Goal: Answer question/provide support: Share knowledge or assist other users

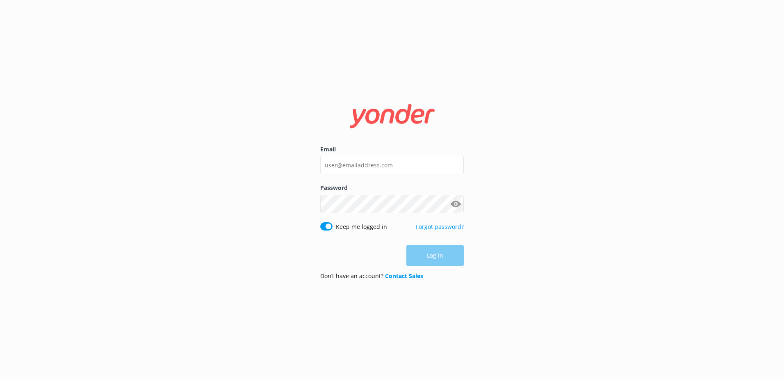
type input "[EMAIL_ADDRESS][DOMAIN_NAME]"
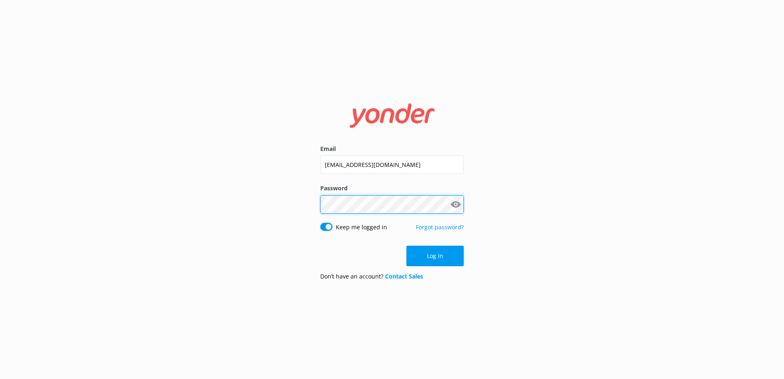
click button "Log in" at bounding box center [434, 255] width 57 height 20
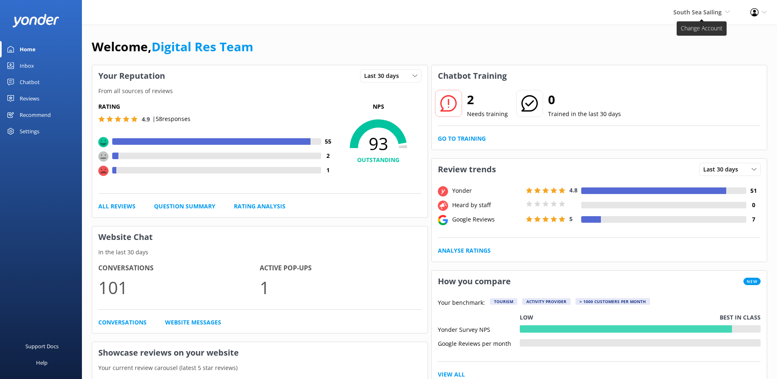
click at [695, 12] on span "South Sea Sailing" at bounding box center [698, 12] width 48 height 8
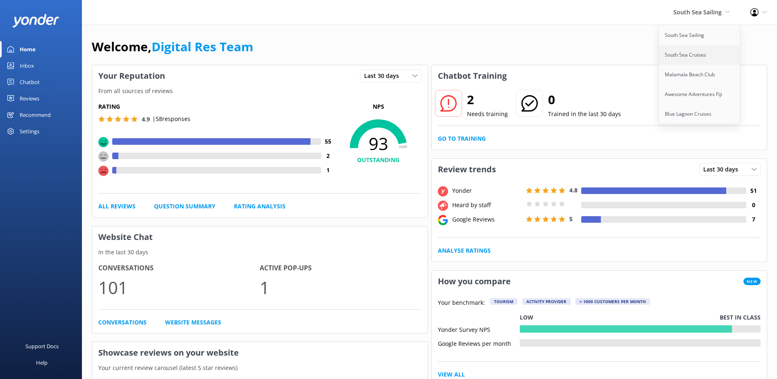
click at [687, 46] on link "South Sea Cruises" at bounding box center [700, 55] width 82 height 20
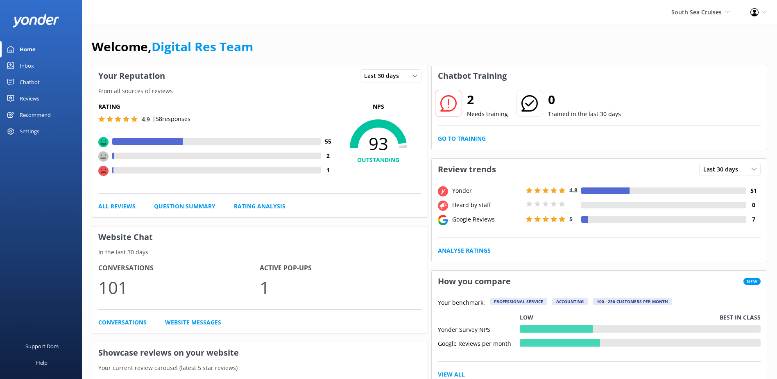
click at [702, 15] on span "South Sea Cruises" at bounding box center [697, 12] width 50 height 8
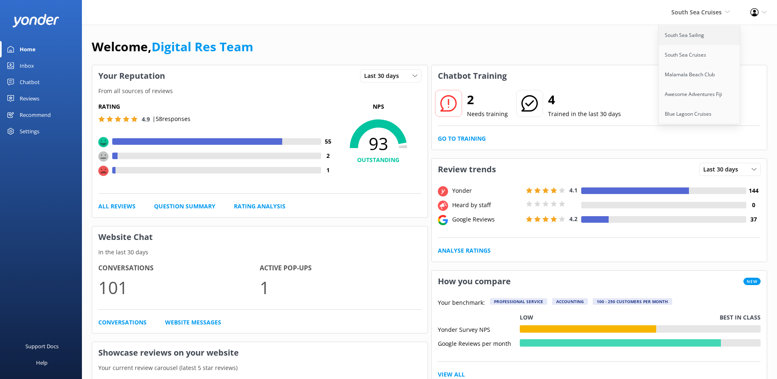
click at [693, 36] on link "South Sea Sailing" at bounding box center [700, 35] width 82 height 20
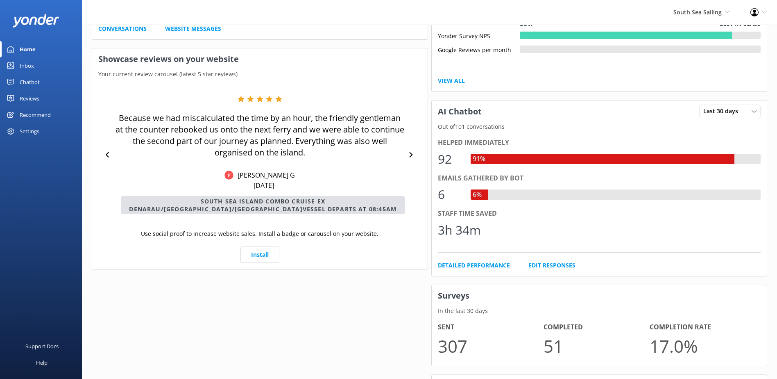
scroll to position [331, 0]
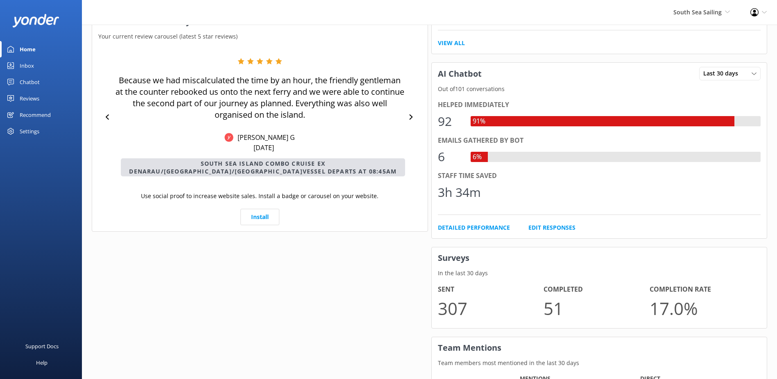
click at [17, 82] on link "Chatbot" at bounding box center [41, 82] width 82 height 16
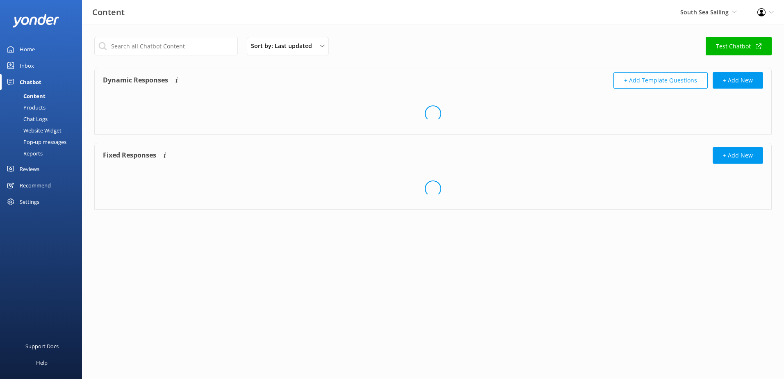
click at [20, 71] on div "Inbox" at bounding box center [27, 65] width 14 height 16
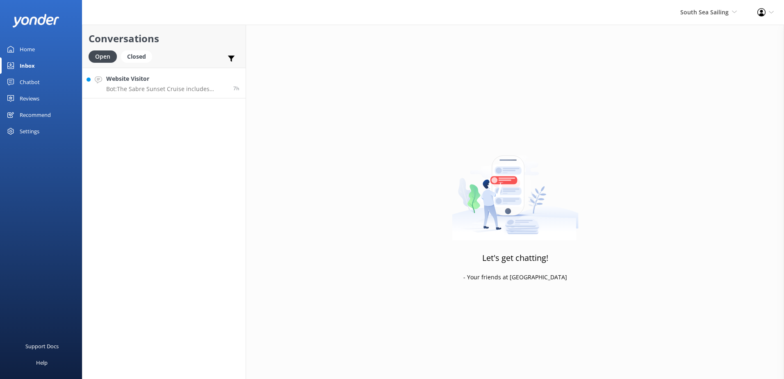
click at [184, 68] on link "Website Visitor Bot: The Sabre Sunset Cruise includes complimentary house wine,…" at bounding box center [163, 83] width 163 height 31
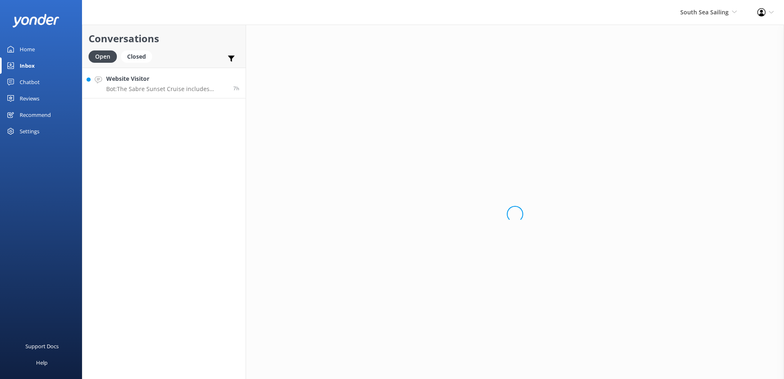
click at [176, 90] on p "Bot: The Sabre Sunset Cruise includes complimentary house wine, local beer, sof…" at bounding box center [166, 88] width 121 height 7
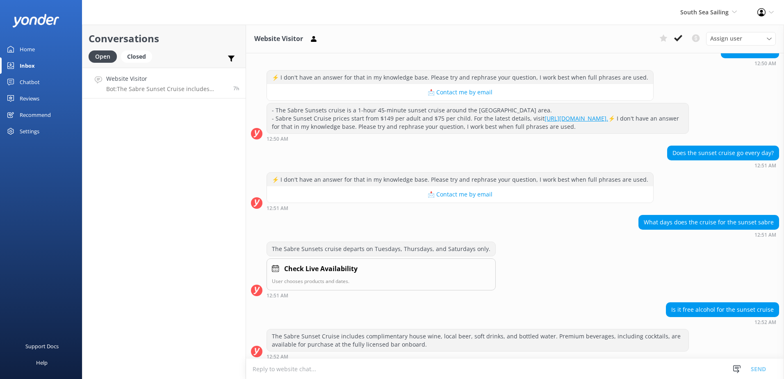
scroll to position [266, 0]
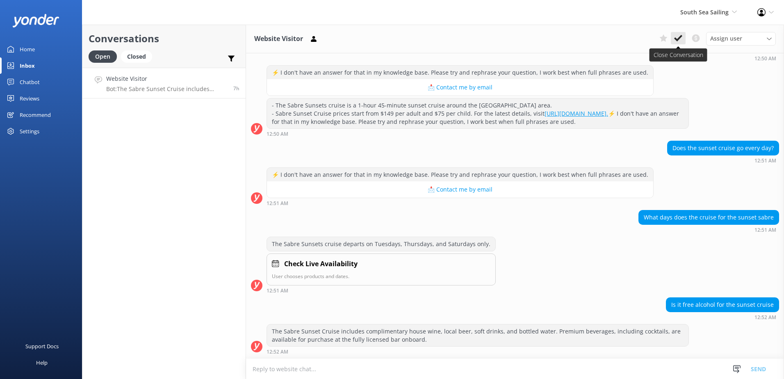
click at [679, 39] on icon at bounding box center [678, 38] width 8 height 8
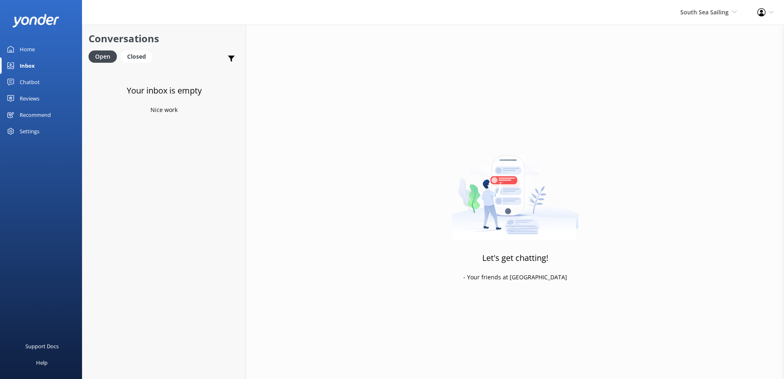
click at [698, 20] on div "South Sea Sailing South Sea Sailing South Sea Cruises Malamala Beach Club Aweso…" at bounding box center [708, 12] width 77 height 25
click at [690, 52] on link "South Sea Cruises" at bounding box center [706, 55] width 82 height 20
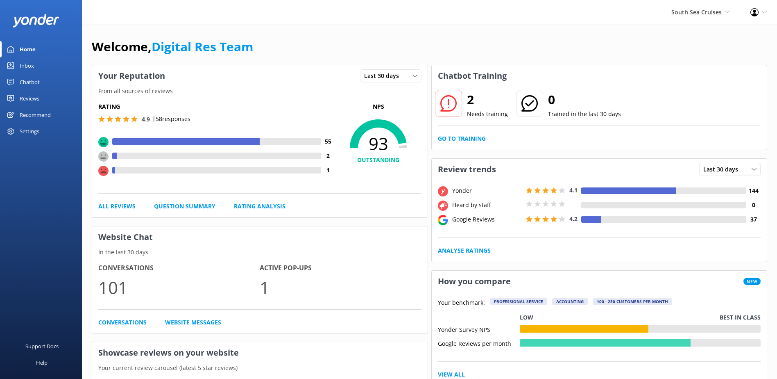
click at [39, 71] on link "Inbox" at bounding box center [41, 65] width 82 height 16
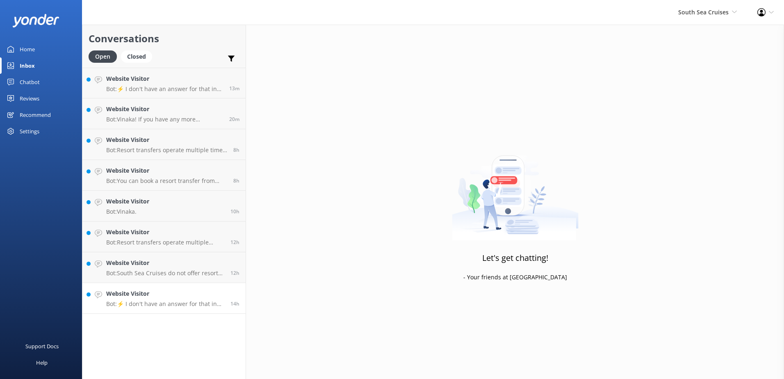
click at [176, 305] on p "Bot: ⚡ I don't have an answer for that in my knowledge base. Please try and rep…" at bounding box center [165, 303] width 118 height 7
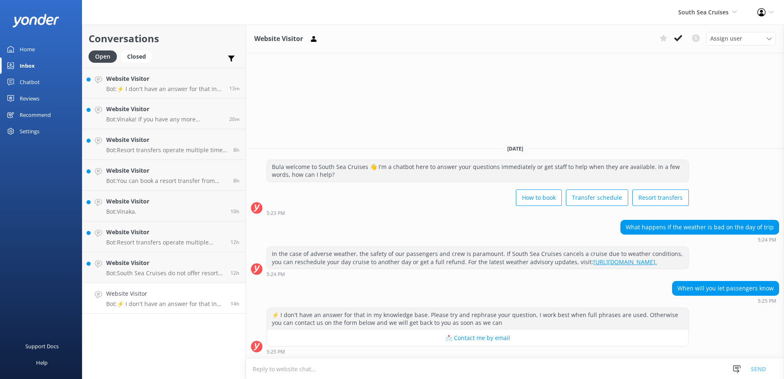
click at [452, 366] on textarea at bounding box center [515, 369] width 538 height 20
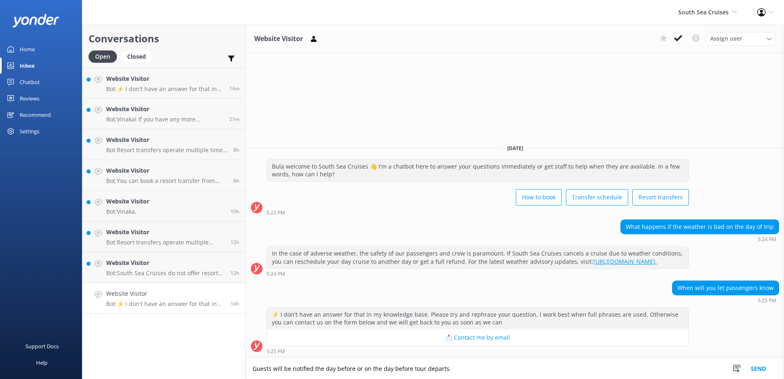
type textarea "Guests will be notified the day before or on the day before tour departs."
click at [760, 366] on button "Send" at bounding box center [758, 368] width 31 height 20
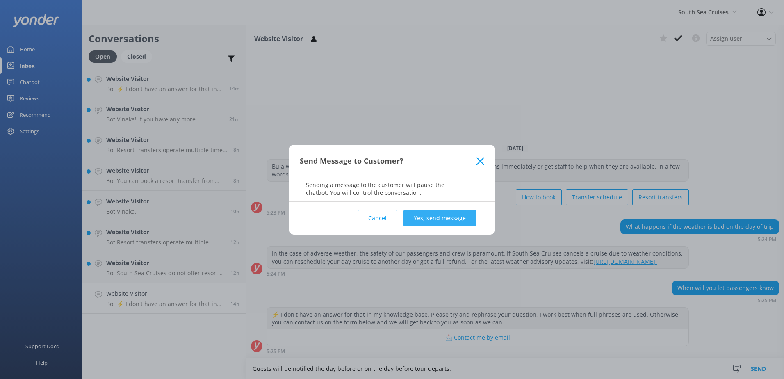
click at [464, 217] on button "Yes, send message" at bounding box center [439, 218] width 73 height 16
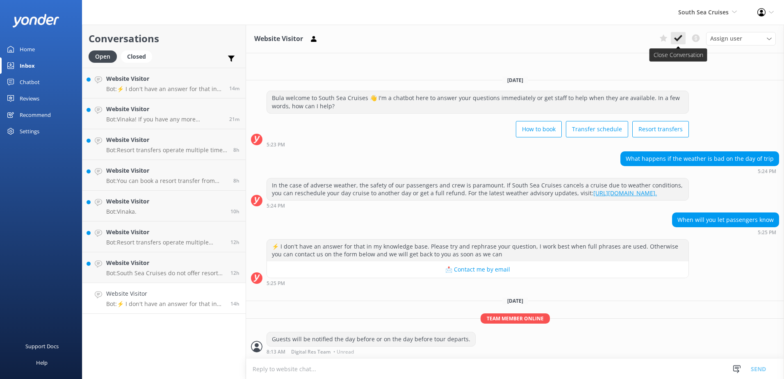
click at [678, 40] on icon at bounding box center [678, 38] width 8 height 8
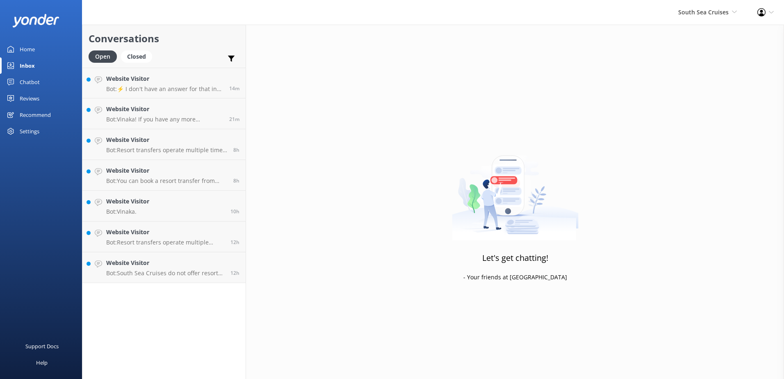
click at [137, 289] on div "Conversations Open Closed Important Converted Assigned to me Unassigned Website…" at bounding box center [164, 202] width 164 height 354
click at [151, 276] on p "Bot: South Sea Cruises do not offer resort transfers to [GEOGRAPHIC_DATA]. You …" at bounding box center [165, 272] width 118 height 7
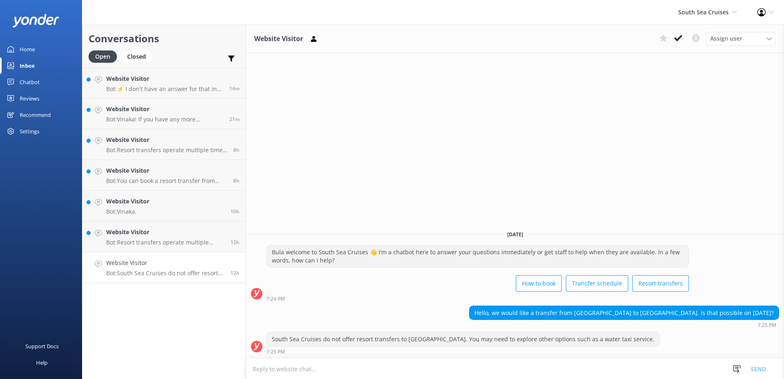
click at [678, 47] on div "Website Visitor Assign user [PERSON_NAME] [PERSON_NAME] Digital Res Team [PERSO…" at bounding box center [515, 39] width 538 height 29
click at [678, 40] on use at bounding box center [678, 38] width 8 height 7
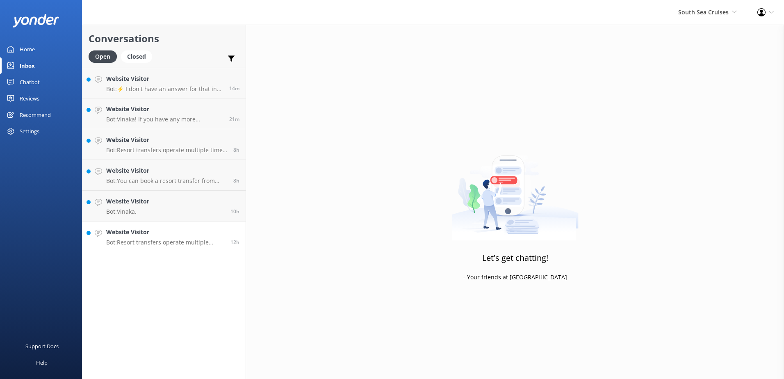
click at [202, 241] on p "Bot: Resort transfers operate multiple times a day, every day, departing from […" at bounding box center [165, 242] width 118 height 7
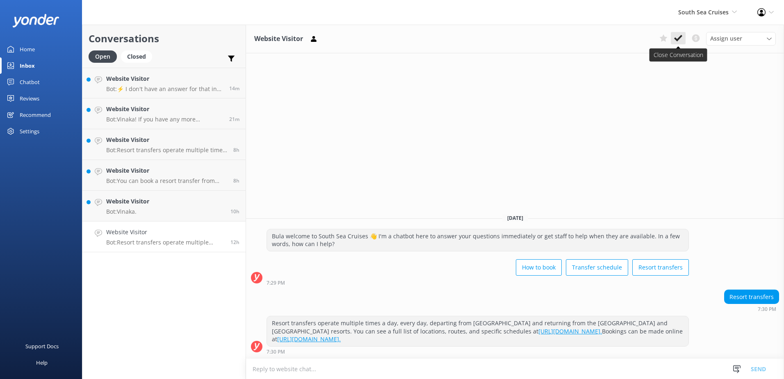
click at [680, 38] on icon at bounding box center [678, 38] width 8 height 8
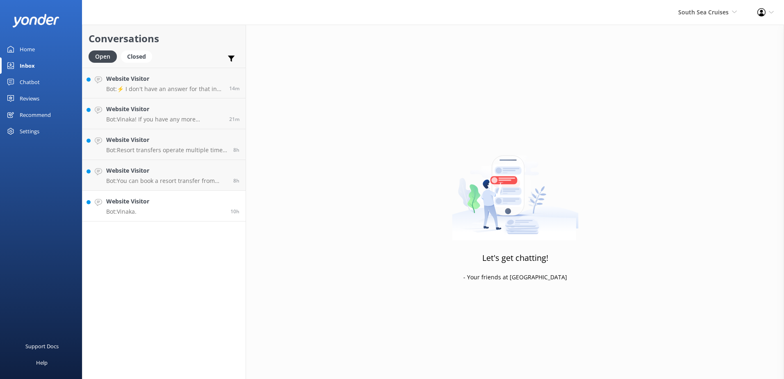
click at [190, 209] on link "Website Visitor Bot: [GEOGRAPHIC_DATA]. 10h" at bounding box center [163, 206] width 163 height 31
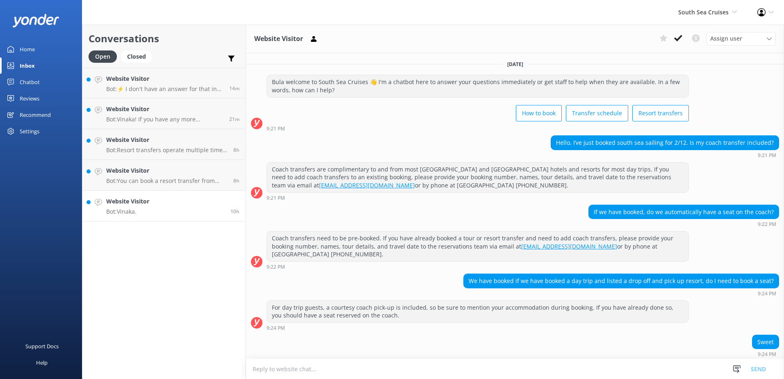
scroll to position [21, 0]
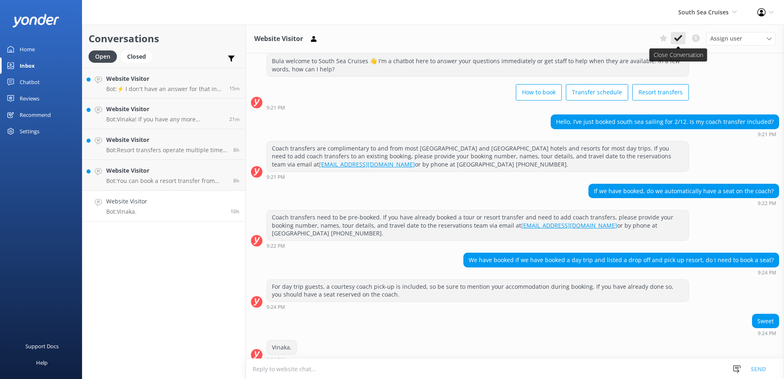
click at [679, 37] on use at bounding box center [678, 38] width 8 height 7
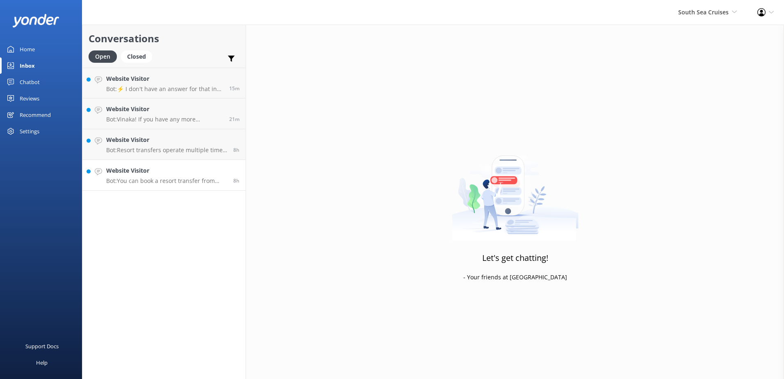
click at [139, 177] on p "Bot: You can book a resort transfer from [GEOGRAPHIC_DATA] to [GEOGRAPHIC_DATA]…" at bounding box center [166, 180] width 121 height 7
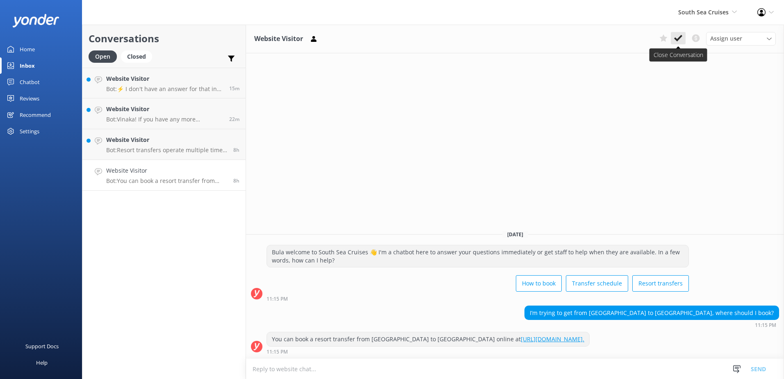
click at [683, 39] on button at bounding box center [677, 38] width 15 height 12
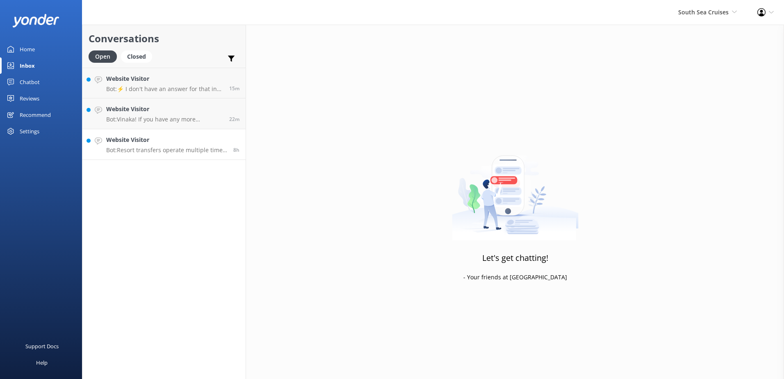
click at [174, 146] on div "Website Visitor Bot: Resort transfers operate multiple times a day, every day, …" at bounding box center [166, 144] width 121 height 18
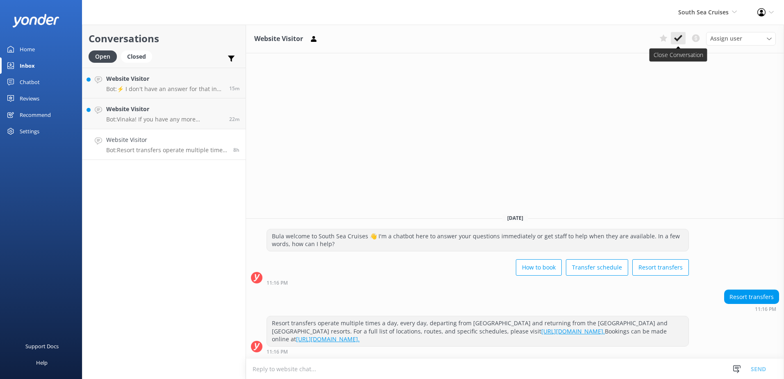
click at [685, 39] on button at bounding box center [677, 38] width 15 height 12
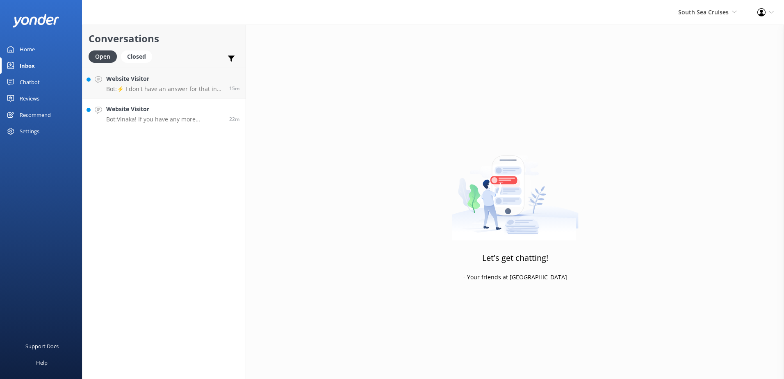
click at [168, 116] on p "Bot: Vinaka! If you have any more questions, feel free to ask." at bounding box center [164, 119] width 117 height 7
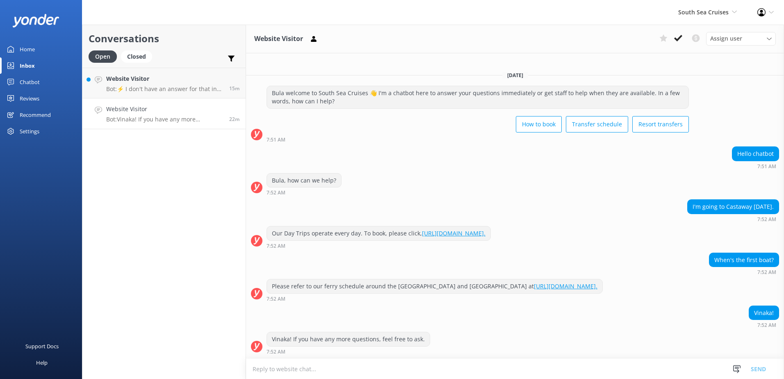
click at [471, 364] on textarea at bounding box center [515, 369] width 538 height 20
type textarea "The first boat that heads to [GEOGRAPHIC_DATA] departs at 9.30am Daily."
click at [757, 366] on button "Send" at bounding box center [758, 368] width 31 height 20
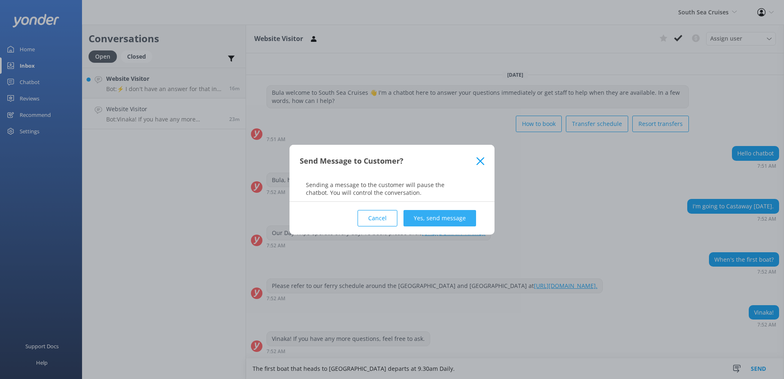
click at [452, 218] on button "Yes, send message" at bounding box center [439, 218] width 73 height 16
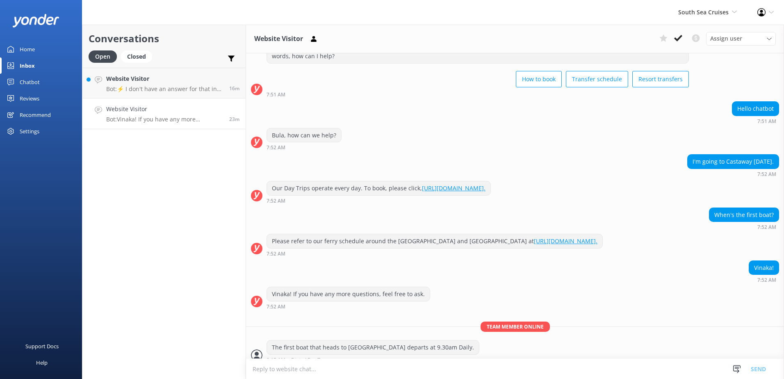
scroll to position [43, 0]
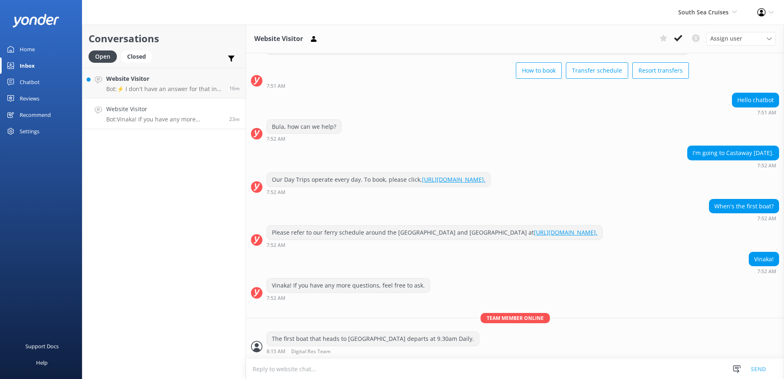
click at [687, 45] on div "Website Visitor Assign user [PERSON_NAME] [PERSON_NAME] Digital Res Team [PERSO…" at bounding box center [515, 39] width 538 height 29
click at [679, 41] on icon at bounding box center [678, 38] width 8 height 8
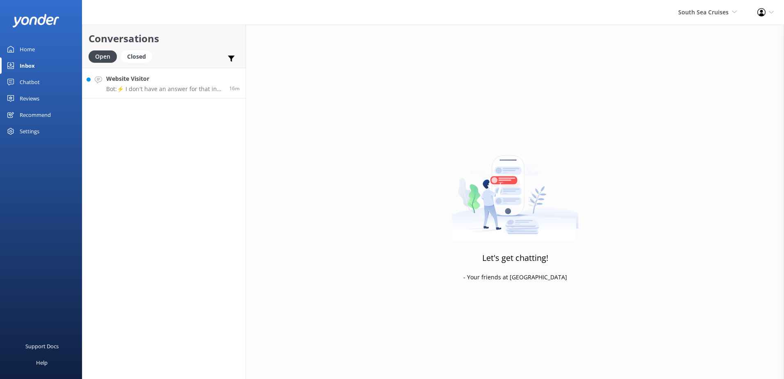
click at [176, 88] on p "Bot: ⚡ I don't have an answer for that in my knowledge base. Please try and rep…" at bounding box center [164, 88] width 117 height 7
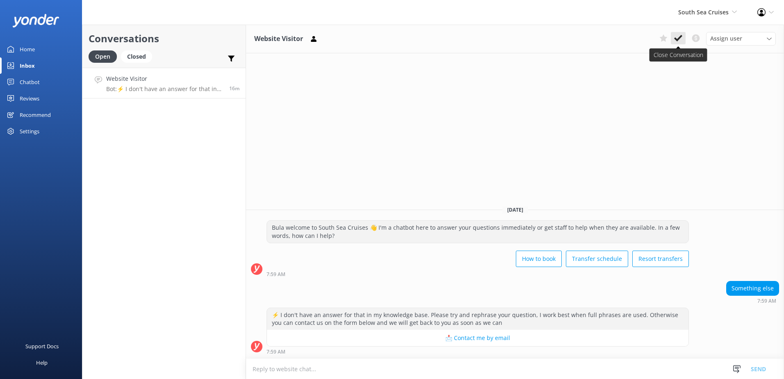
click at [679, 34] on icon at bounding box center [678, 38] width 8 height 8
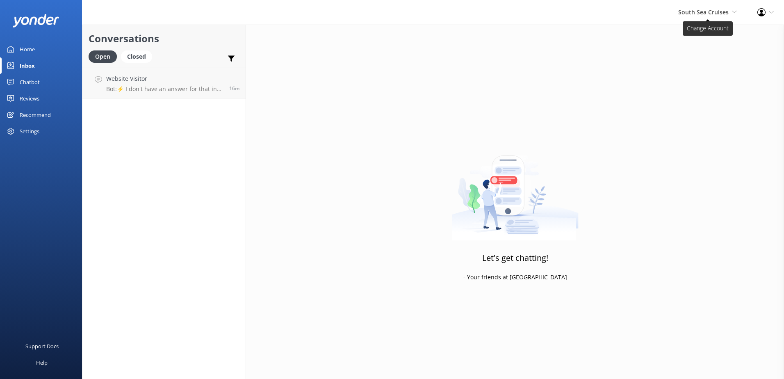
click at [711, 13] on span "South Sea Cruises" at bounding box center [703, 12] width 50 height 8
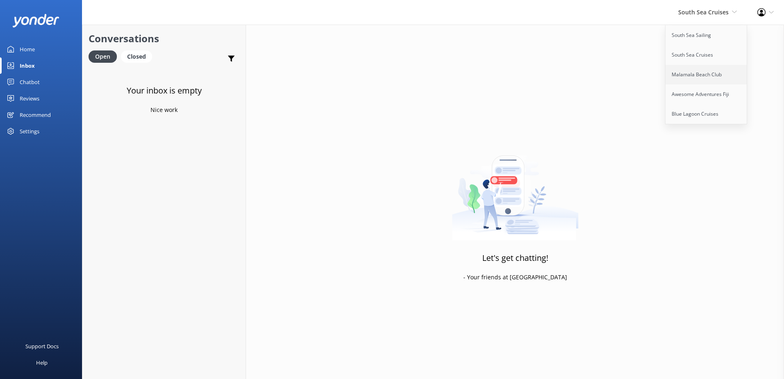
click at [712, 72] on link "Malamala Beach Club" at bounding box center [706, 75] width 82 height 20
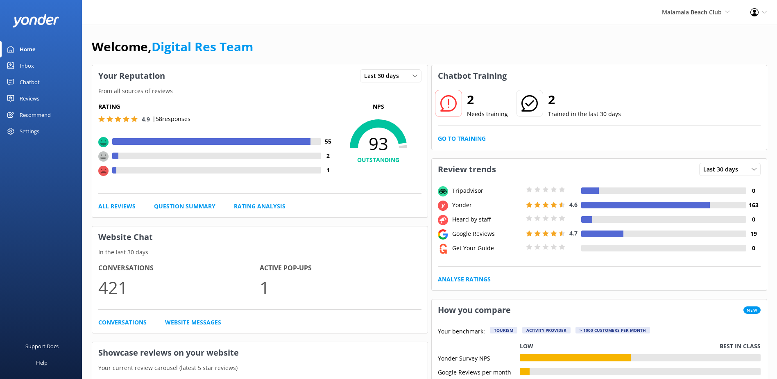
click at [31, 66] on div "Inbox" at bounding box center [27, 65] width 14 height 16
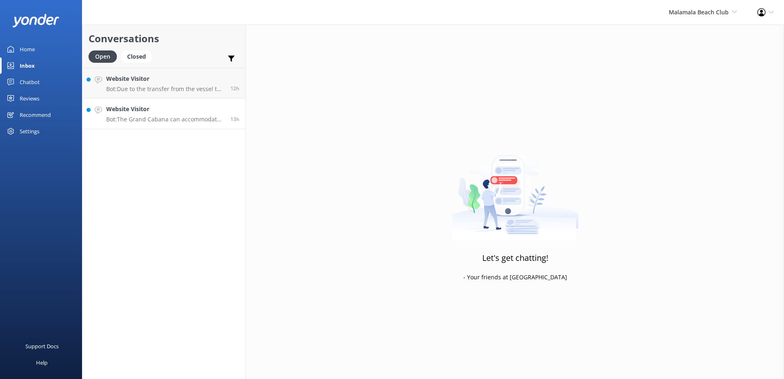
click at [174, 113] on h4 "Website Visitor" at bounding box center [165, 109] width 118 height 9
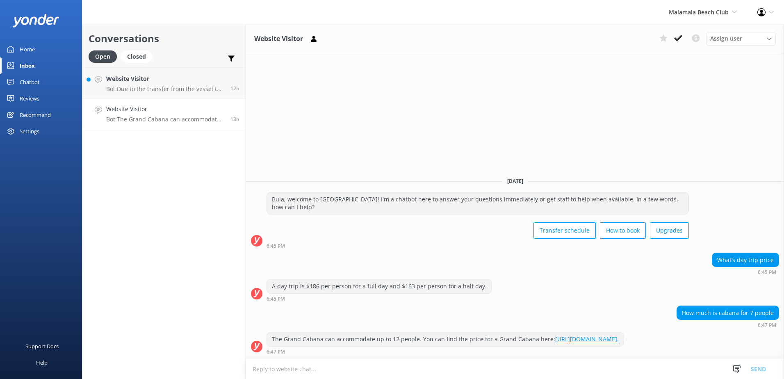
drag, startPoint x: 396, startPoint y: 364, endPoint x: 408, endPoint y: 357, distance: 14.0
click at [397, 364] on textarea at bounding box center [515, 369] width 538 height 20
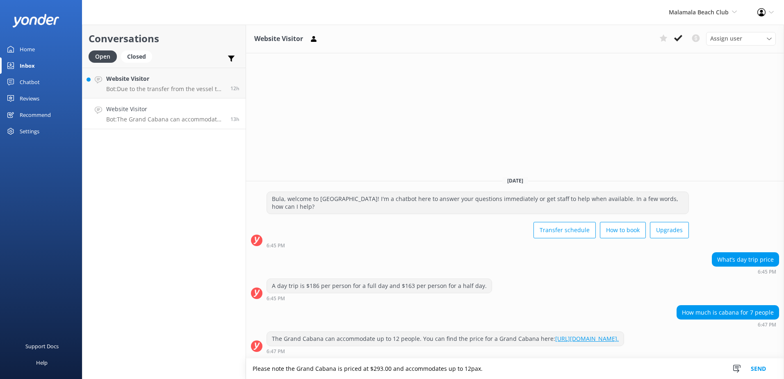
type textarea "Please note the Grand Cabana is priced at $293.00 and accommodates up to 12pax."
click at [778, 375] on div "Snippets Manage Save time responding and get consistent tone of response by cre…" at bounding box center [752, 368] width 64 height 20
click at [765, 369] on button "Send" at bounding box center [758, 368] width 31 height 20
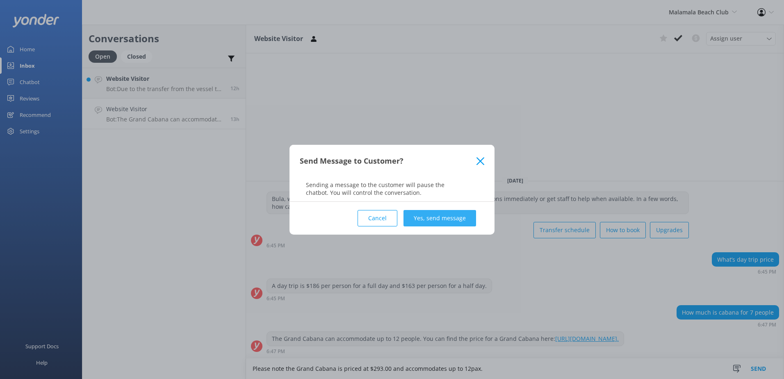
click at [447, 215] on button "Yes, send message" at bounding box center [439, 218] width 73 height 16
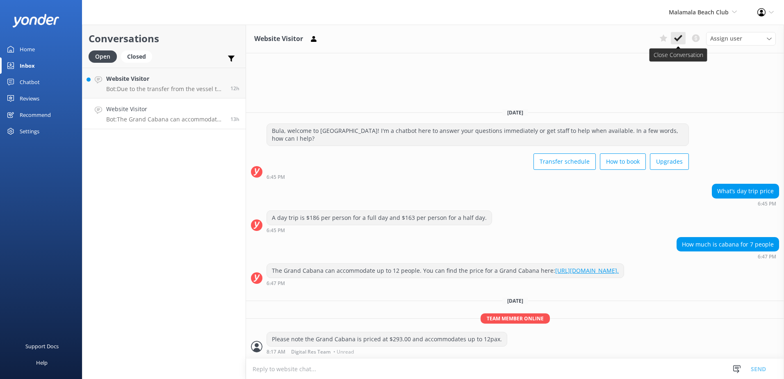
click at [678, 37] on icon at bounding box center [678, 38] width 8 height 8
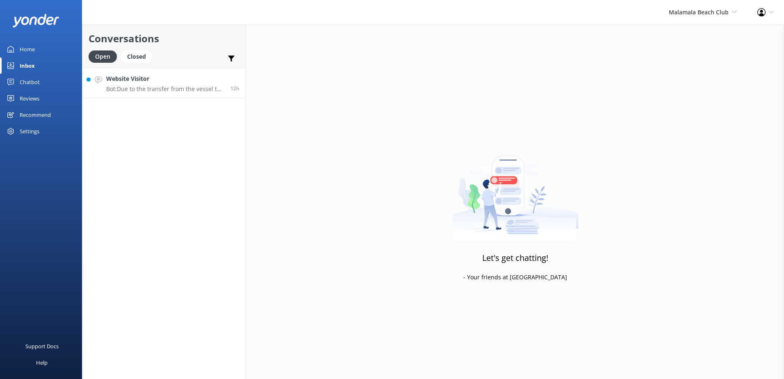
click at [165, 92] on p "Bot: Due to the transfer from the vessel to the island, we are unable to cater …" at bounding box center [165, 88] width 118 height 7
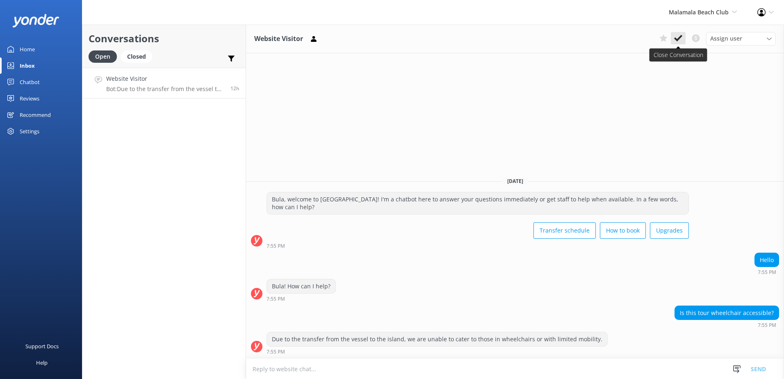
click at [677, 40] on use at bounding box center [678, 38] width 8 height 7
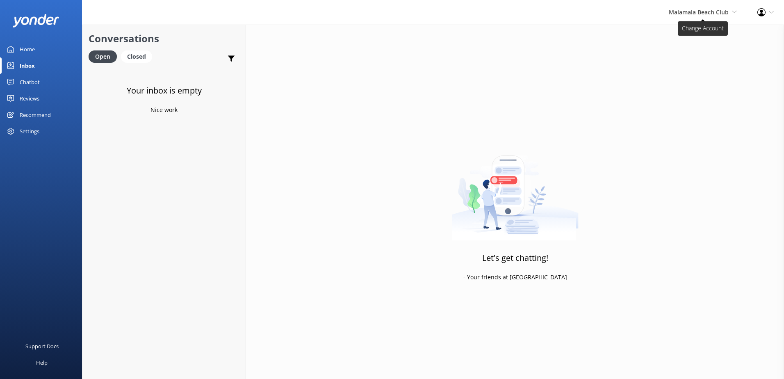
click at [699, 10] on span "Malamala Beach Club" at bounding box center [698, 12] width 60 height 8
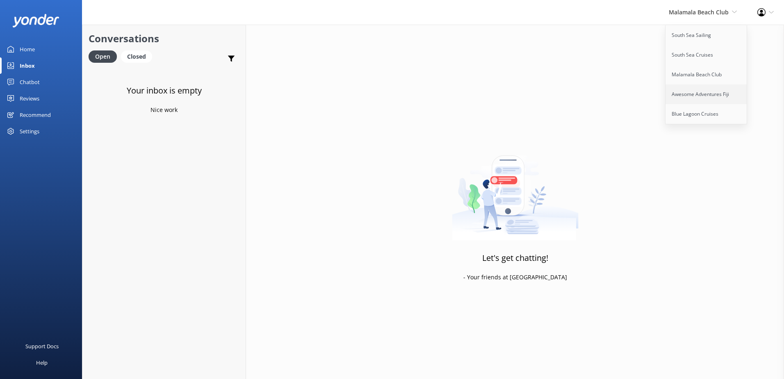
click at [692, 97] on link "Awesome Adventures Fiji" at bounding box center [706, 94] width 82 height 20
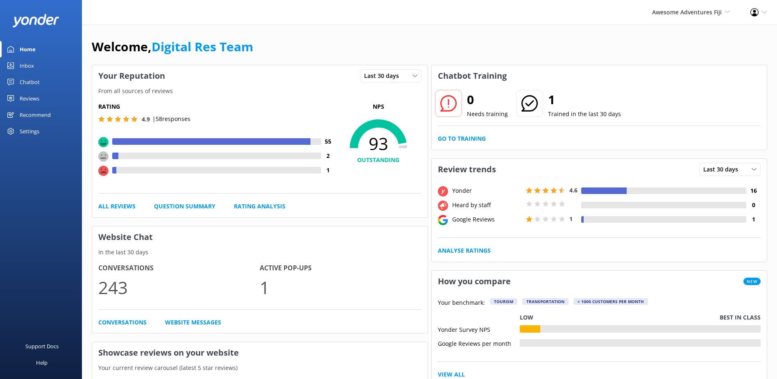
click at [473, 134] on div "0 Needs training 1 Trained in the last 30 days Go to Training" at bounding box center [600, 117] width 336 height 63
click at [473, 135] on link "Go to Training" at bounding box center [462, 138] width 48 height 9
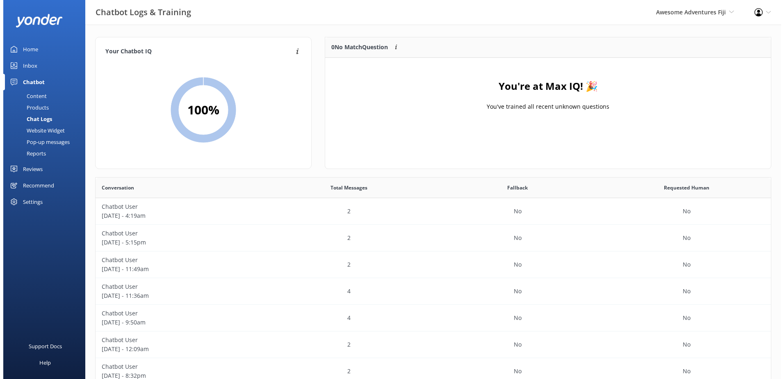
scroll to position [96, 439]
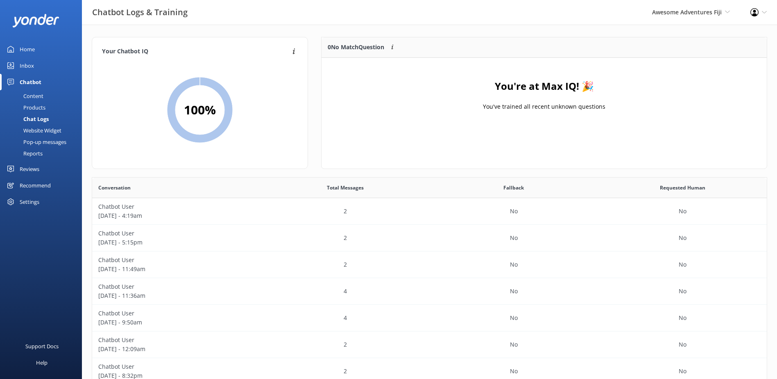
click at [31, 78] on div "Chatbot" at bounding box center [31, 82] width 22 height 16
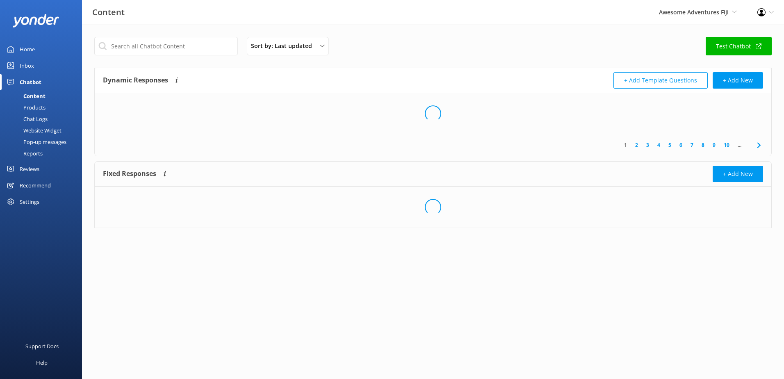
click at [32, 70] on div "Inbox" at bounding box center [27, 65] width 14 height 16
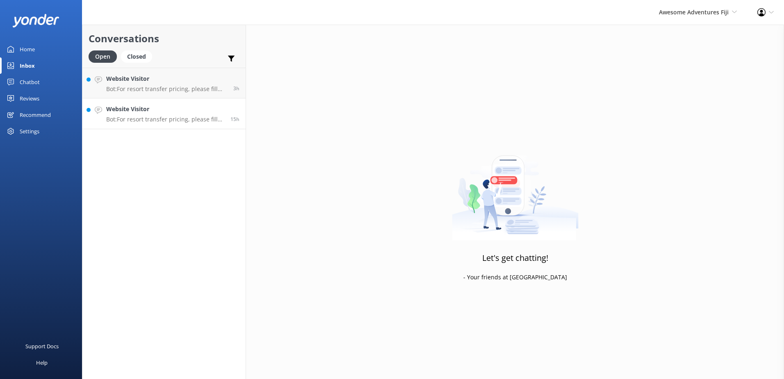
click at [181, 124] on link "Website Visitor Bot: For resort transfer pricing, please fill out your details …" at bounding box center [163, 113] width 163 height 31
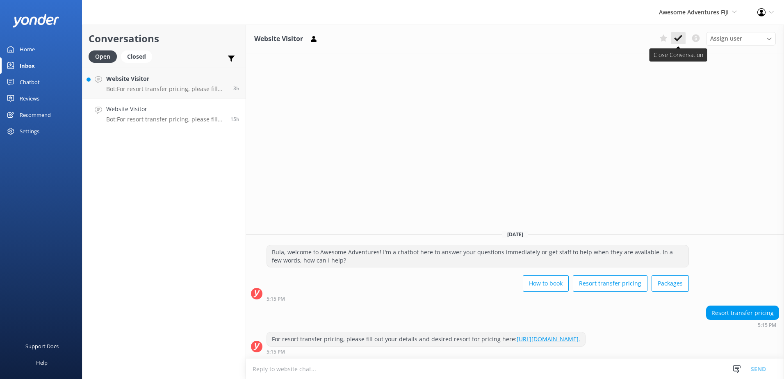
click at [672, 37] on button at bounding box center [677, 38] width 15 height 12
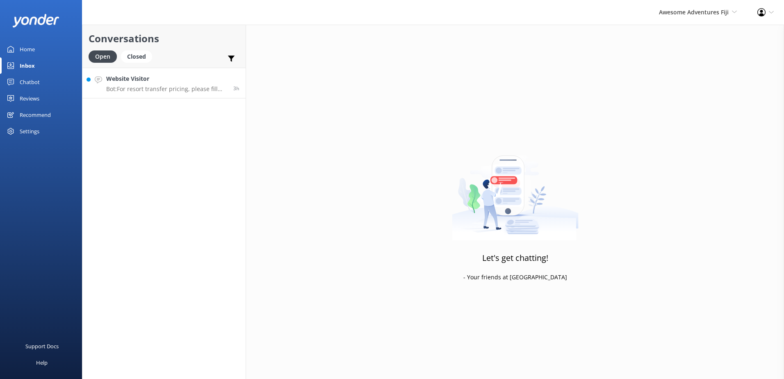
click at [155, 93] on link "Website Visitor Bot: For resort transfer pricing, please fill out your details …" at bounding box center [163, 83] width 163 height 31
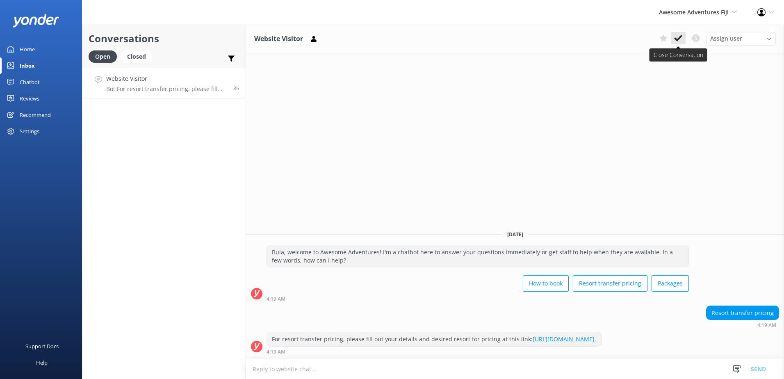
click at [678, 39] on use at bounding box center [678, 38] width 8 height 7
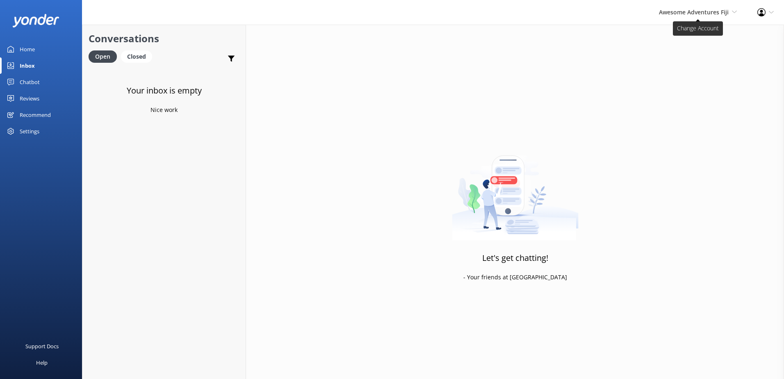
click at [704, 10] on span "Awesome Adventures Fiji" at bounding box center [694, 12] width 70 height 8
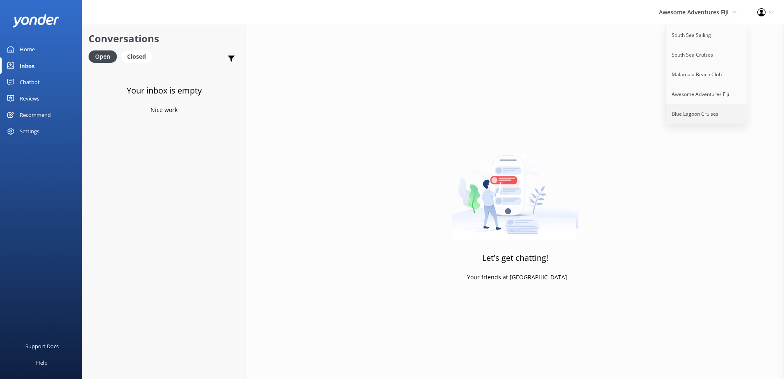
click at [687, 112] on link "Blue Lagoon Cruises" at bounding box center [706, 114] width 82 height 20
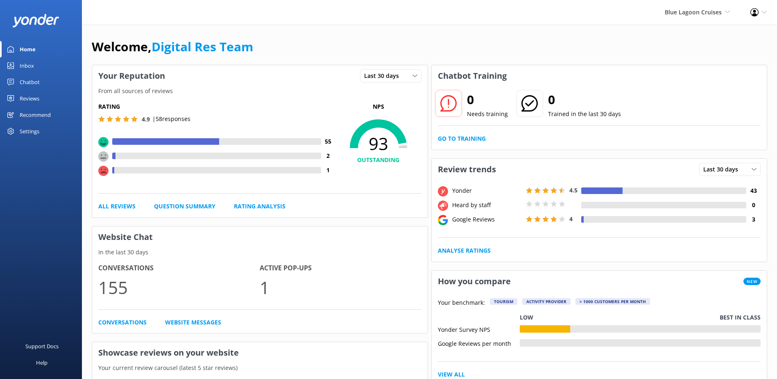
click at [22, 70] on div "Inbox" at bounding box center [27, 65] width 14 height 16
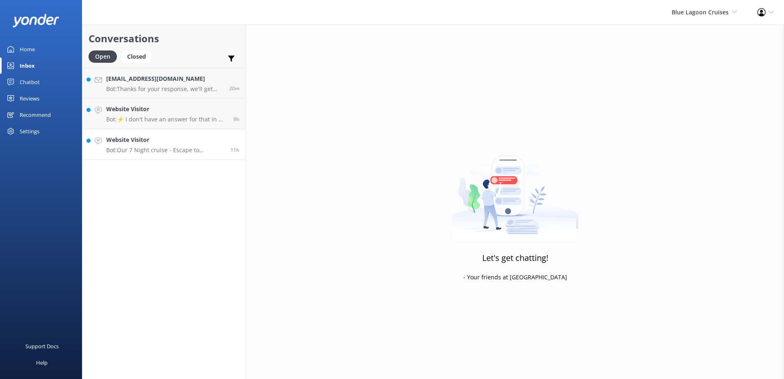
click at [150, 146] on div "Website Visitor Bot: Our 7 Night cruise - Escape to Paradise Cruise - is easily…" at bounding box center [165, 144] width 118 height 18
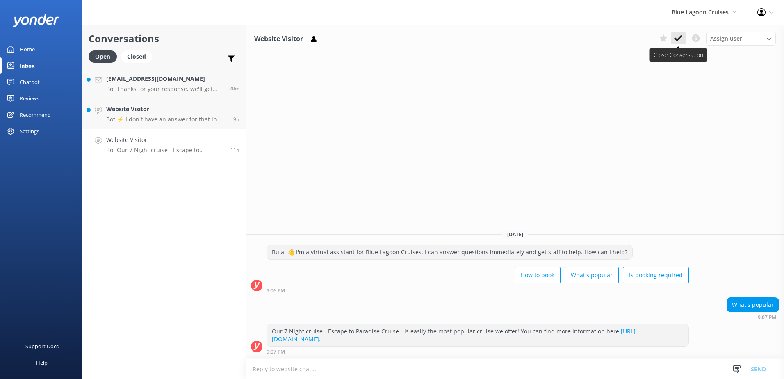
click at [679, 41] on icon at bounding box center [678, 38] width 8 height 8
click at [182, 117] on p "Bot: ⚡ I don't have an answer for that in my knowledge base. Please try and rep…" at bounding box center [166, 119] width 121 height 7
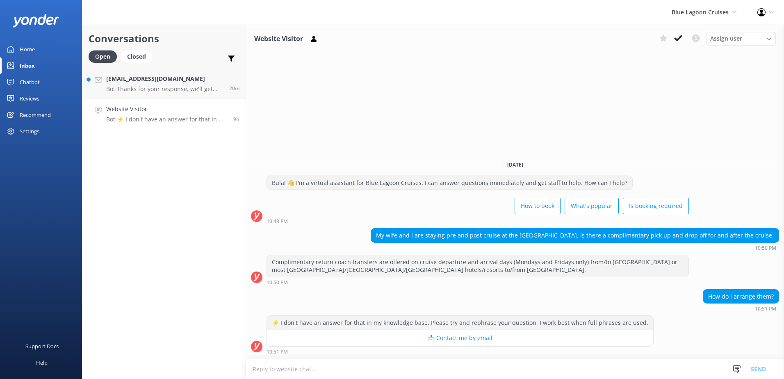
click at [476, 370] on textarea at bounding box center [515, 369] width 538 height 20
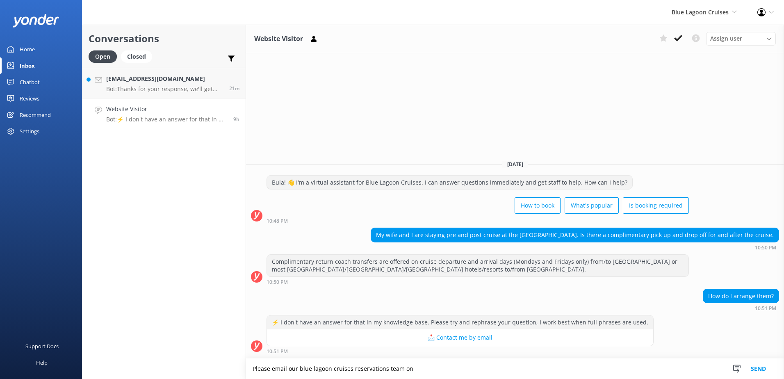
drag, startPoint x: 490, startPoint y: 361, endPoint x: 43, endPoint y: 386, distance: 447.8
click at [43, 378] on html "Blue Lagoon Cruises South Sea Sailing South Sea Cruises Malamala Beach Club Awe…" at bounding box center [392, 189] width 784 height 379
type textarea "Please email our blue lagoon cruises reservations team on"
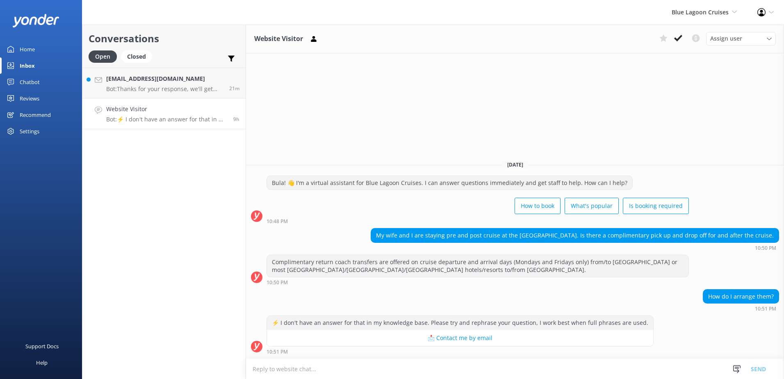
click at [430, 367] on textarea at bounding box center [515, 369] width 538 height 20
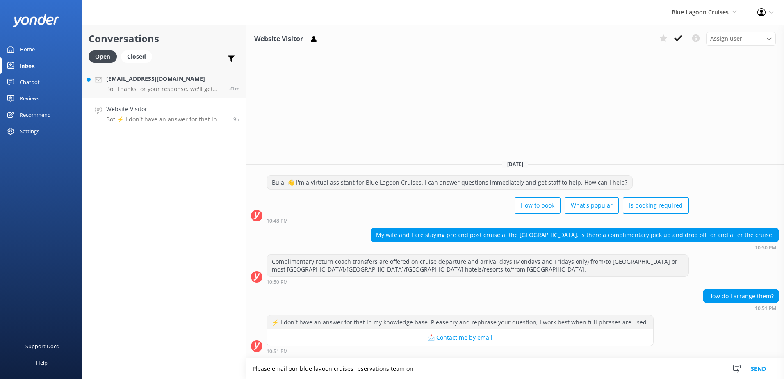
click at [422, 371] on textarea "Please email our blue lagoon cruises reservations team on" at bounding box center [515, 368] width 538 height 20
paste textarea "cruisecentre@bluelagooncruises.com"
type textarea "Please email our blue lagoon cruises reservations team on cruisecentre@bluelago…"
click at [764, 372] on button "Send" at bounding box center [758, 368] width 31 height 20
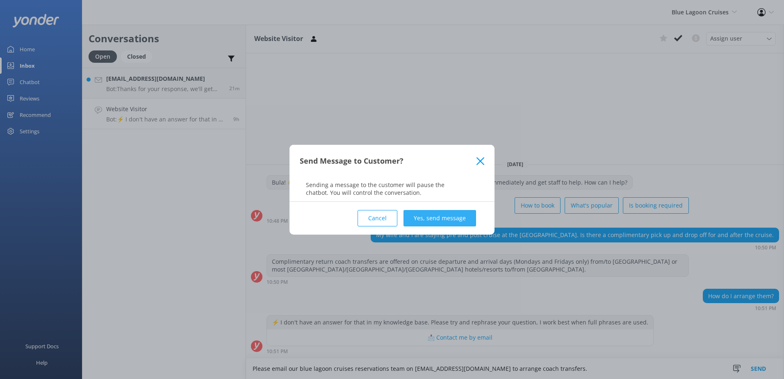
click at [429, 220] on button "Yes, send message" at bounding box center [439, 218] width 73 height 16
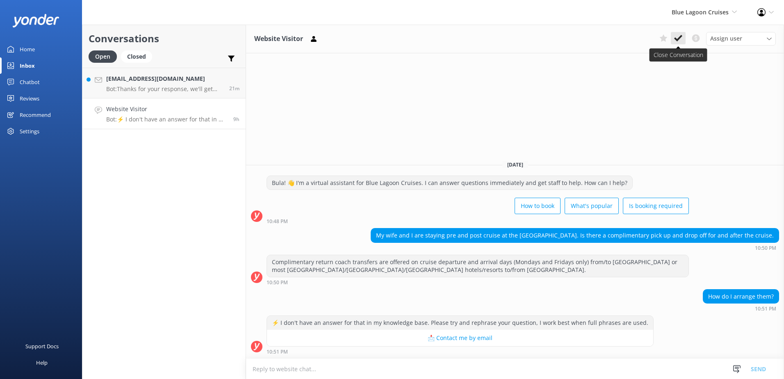
click at [683, 34] on button at bounding box center [677, 38] width 15 height 12
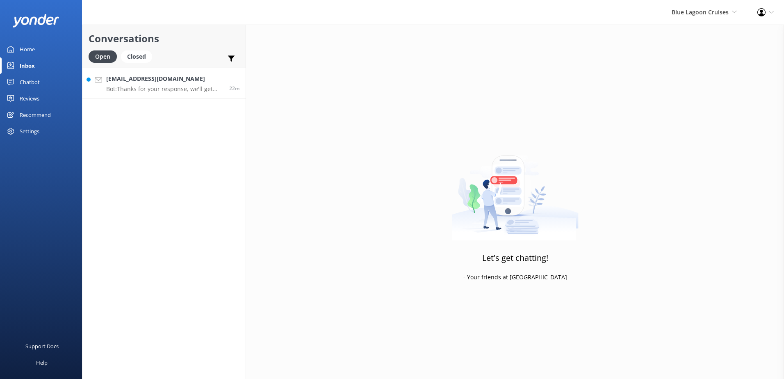
click at [163, 89] on p "Bot: Thanks for your response, we'll get back to you as soon as we can during o…" at bounding box center [164, 88] width 117 height 7
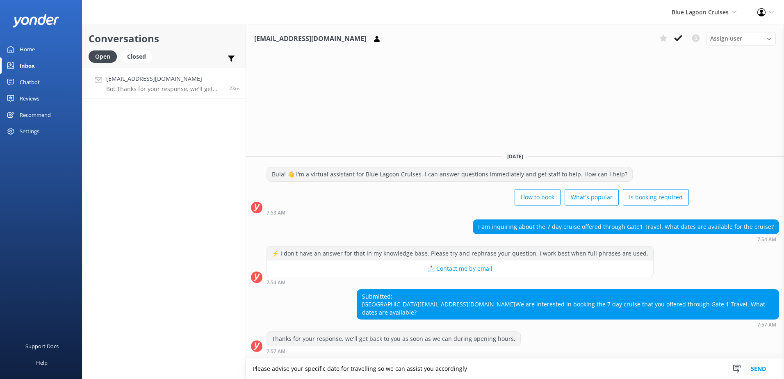
click at [520, 358] on textarea "Please advise your specific date for travelling so we can assist you accordingly" at bounding box center [515, 368] width 538 height 20
click at [525, 368] on textarea "Please advise your specific date for travelling so we can assist you accordingly" at bounding box center [515, 368] width 538 height 20
type textarea "Please advise your specific date for travelling so we can assist you accordingl…"
click at [761, 365] on button "Send" at bounding box center [758, 368] width 31 height 20
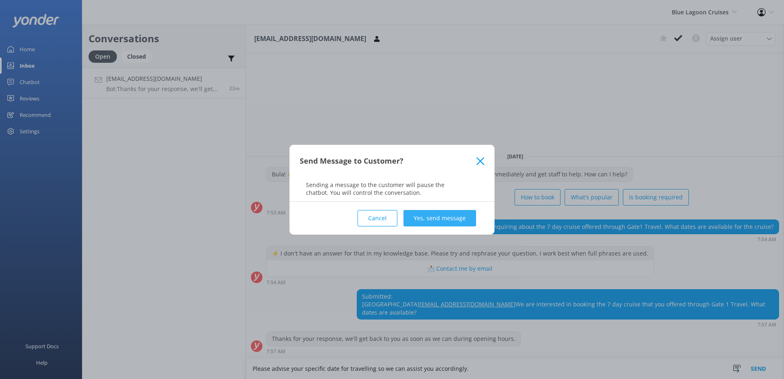
click at [469, 215] on button "Yes, send message" at bounding box center [439, 218] width 73 height 16
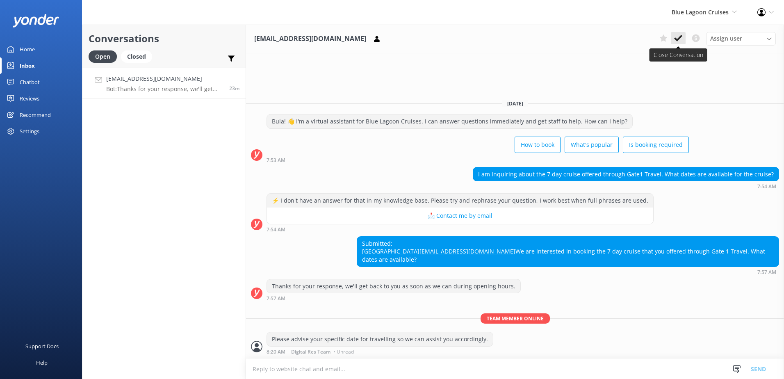
click at [682, 33] on button at bounding box center [677, 38] width 15 height 12
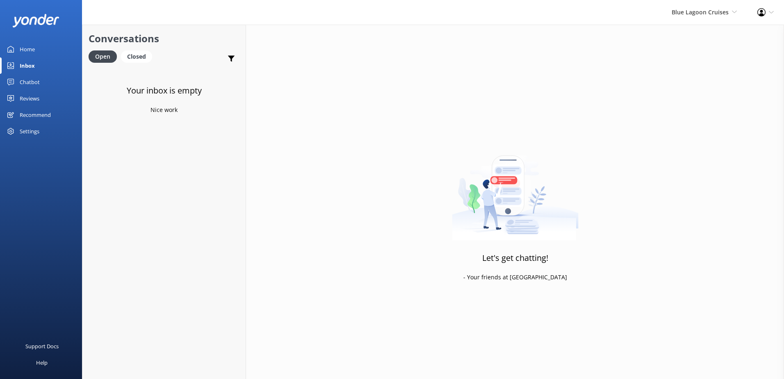
click at [692, 19] on div "Blue Lagoon Cruises South Sea Sailing South Sea Cruises Malamala Beach Club Awe…" at bounding box center [704, 12] width 86 height 25
click at [689, 32] on link "South Sea Sailing" at bounding box center [706, 35] width 82 height 20
